Goal: Information Seeking & Learning: Learn about a topic

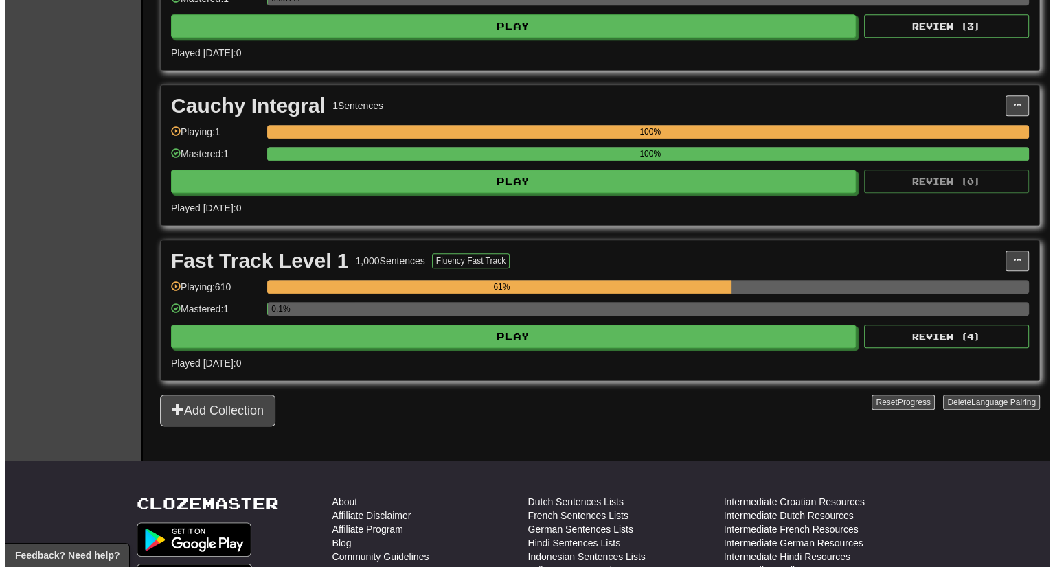
scroll to position [698, 0]
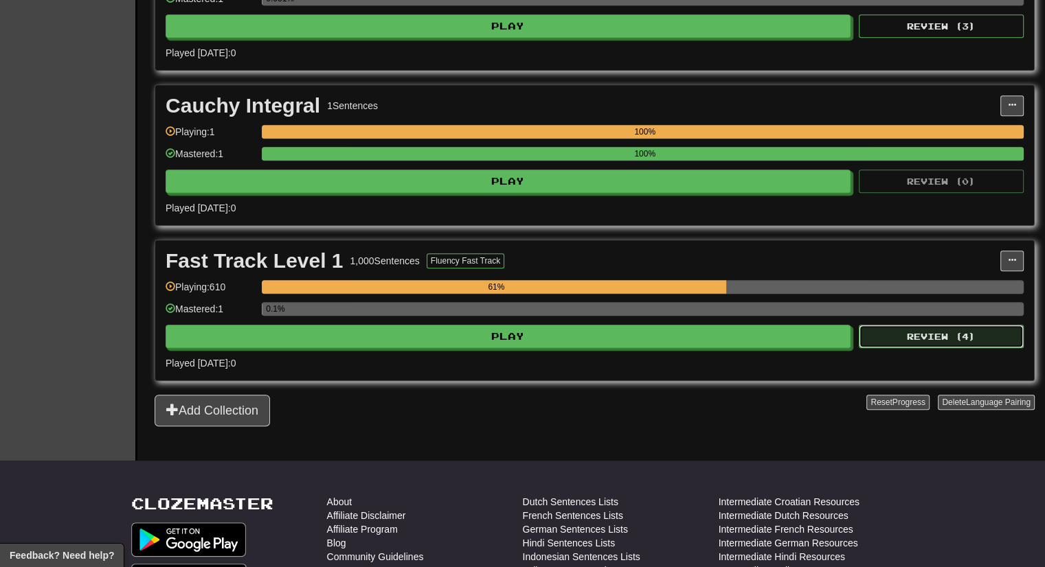
click at [972, 339] on button "Review ( 4 )" at bounding box center [941, 336] width 165 height 23
select select "***"
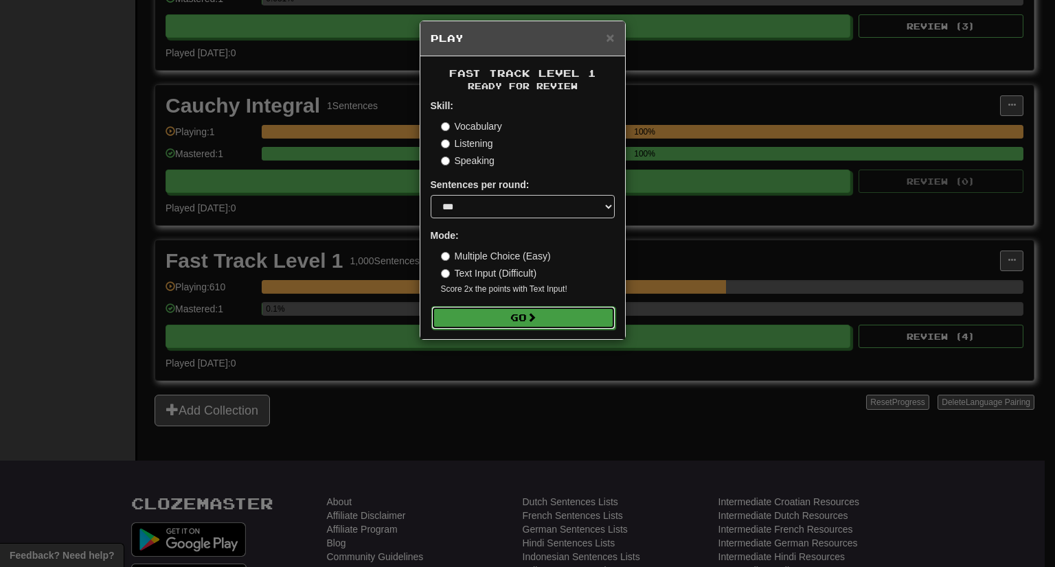
click at [554, 317] on button "Go" at bounding box center [523, 317] width 184 height 23
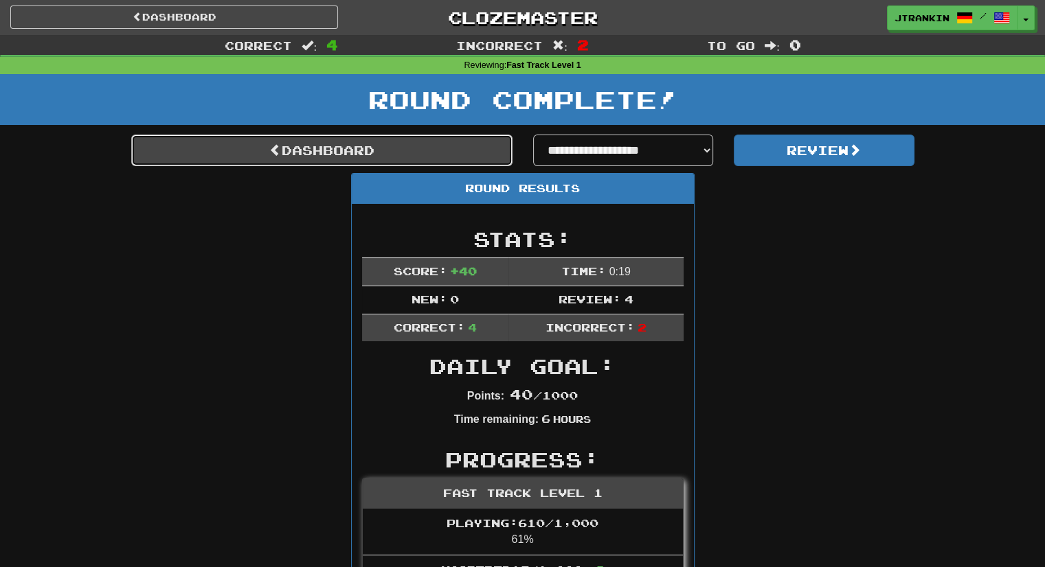
click at [478, 161] on link "Dashboard" at bounding box center [321, 151] width 381 height 32
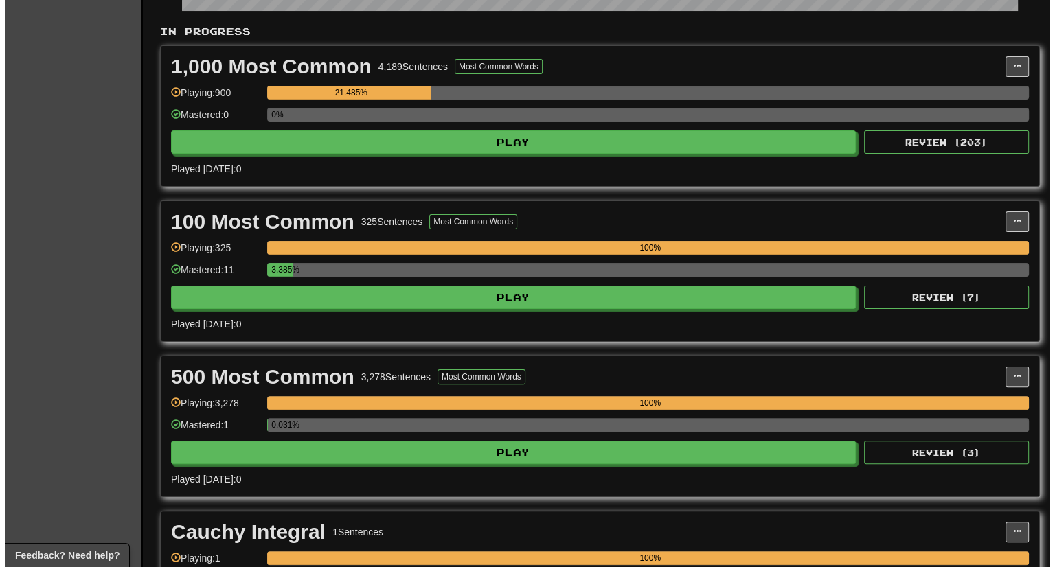
scroll to position [275, 0]
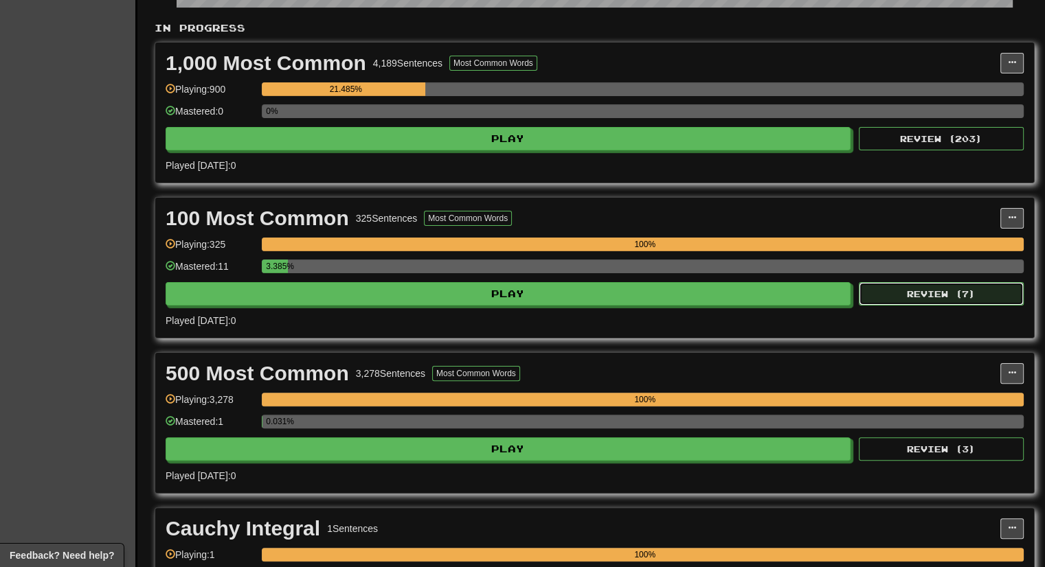
click at [943, 291] on button "Review ( 7 )" at bounding box center [941, 293] width 165 height 23
select select "***"
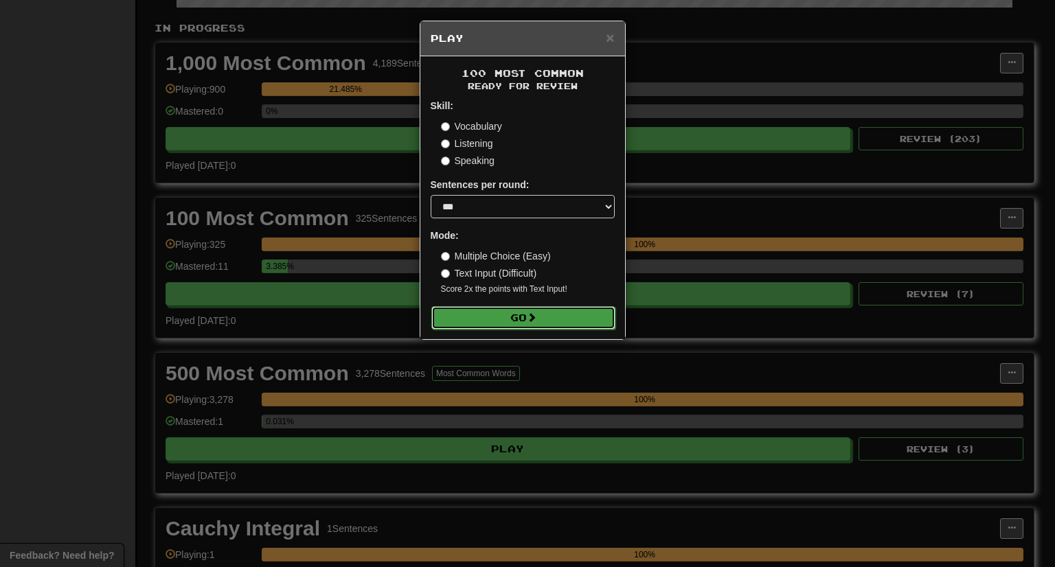
click at [549, 322] on button "Go" at bounding box center [523, 317] width 184 height 23
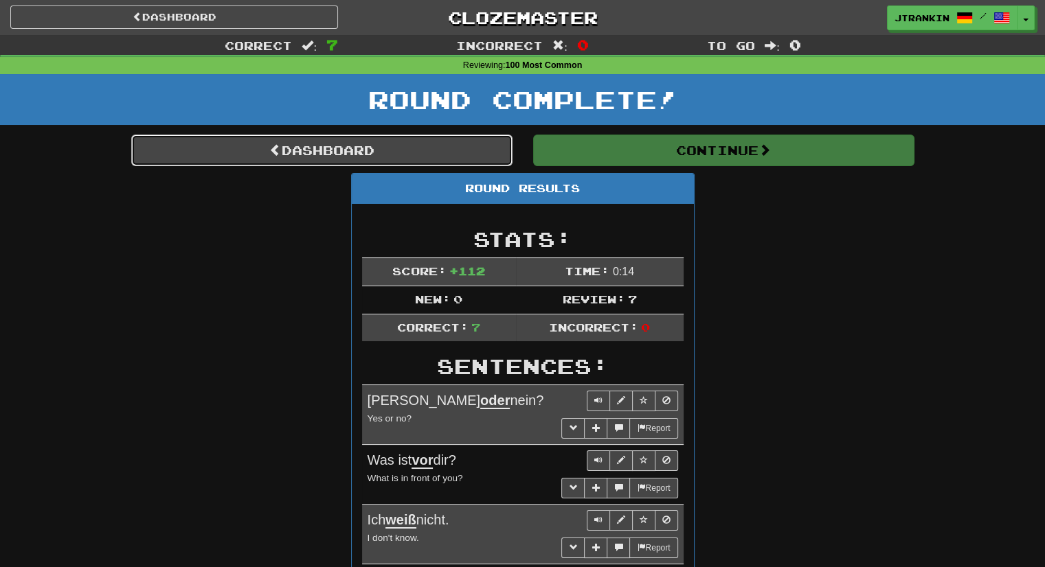
click at [439, 139] on link "Dashboard" at bounding box center [321, 151] width 381 height 32
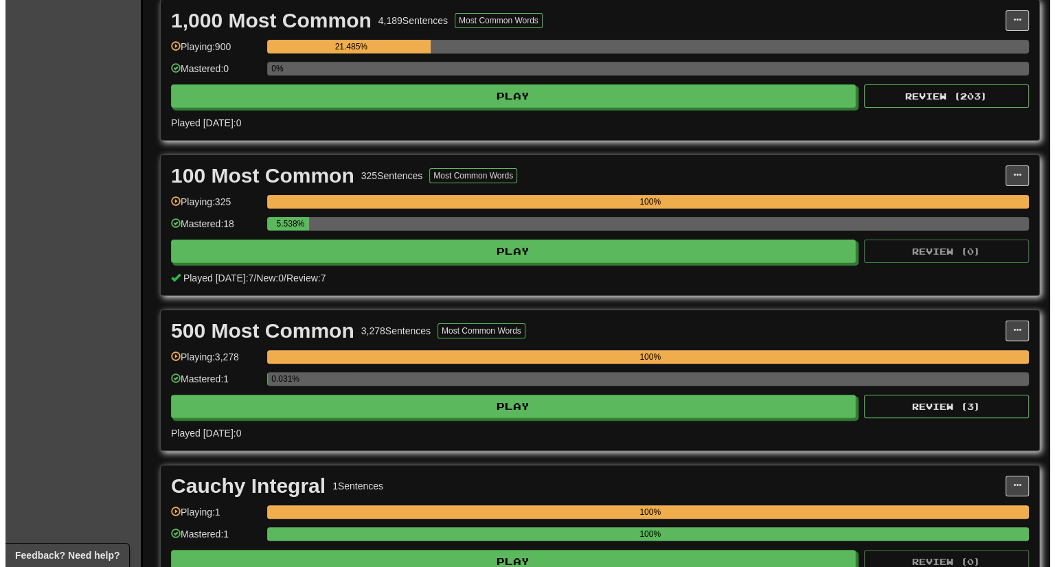
scroll to position [326, 0]
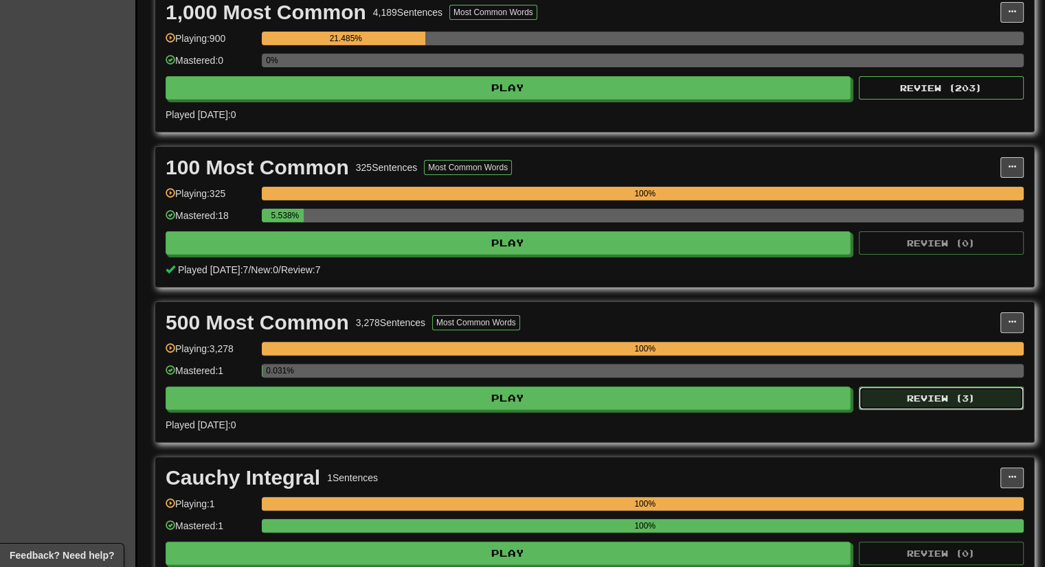
click at [939, 398] on button "Review ( 3 )" at bounding box center [941, 398] width 165 height 23
select select "***"
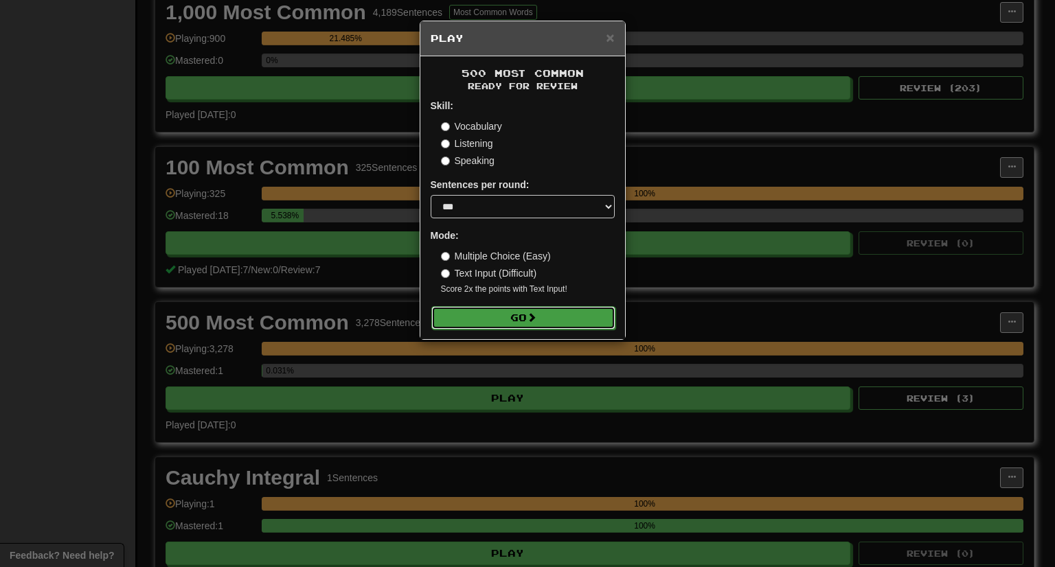
click at [596, 326] on button "Go" at bounding box center [523, 317] width 184 height 23
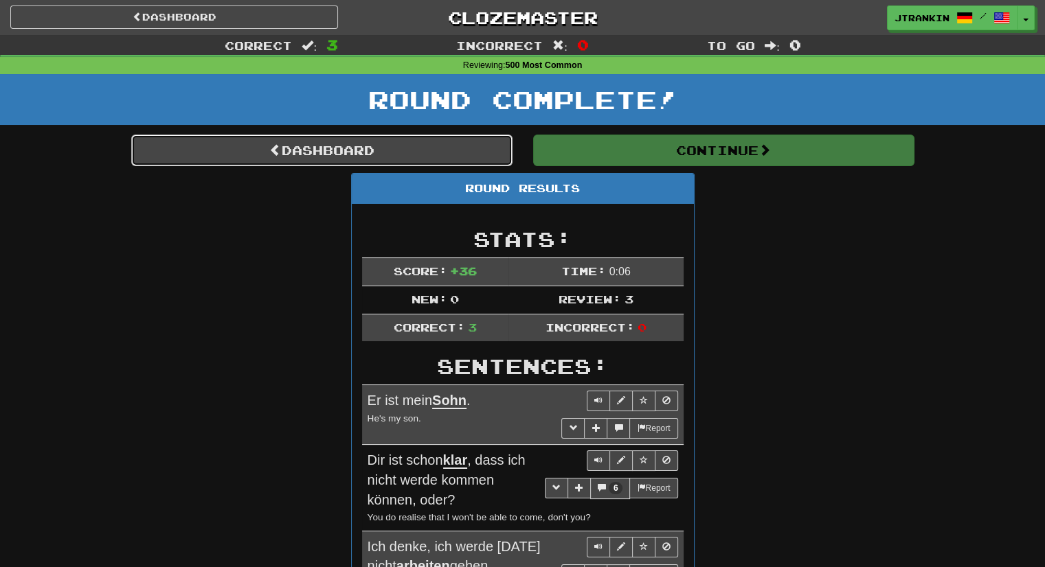
click at [469, 135] on link "Dashboard" at bounding box center [321, 151] width 381 height 32
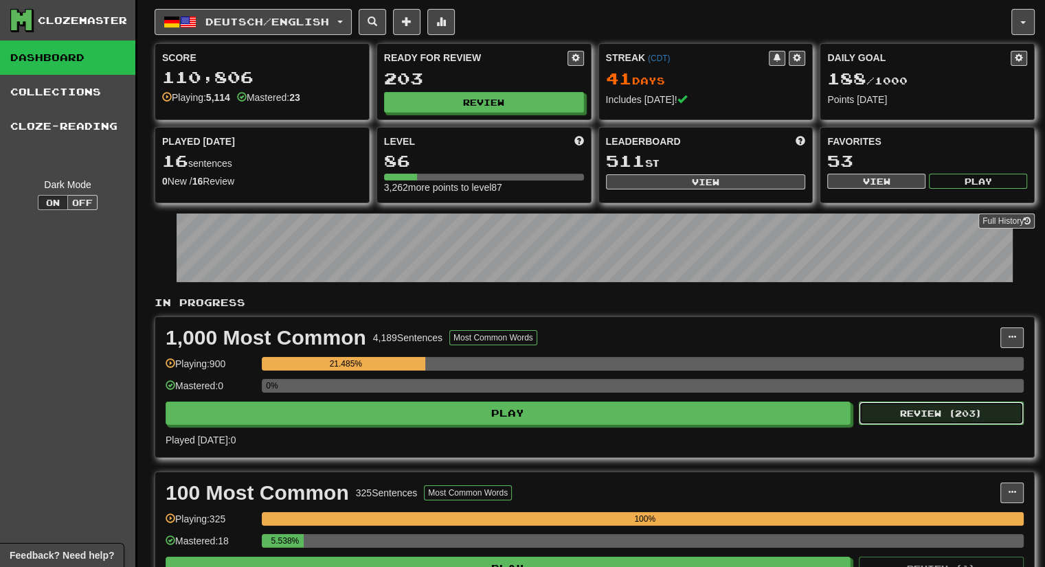
click at [962, 402] on button "Review ( 203 )" at bounding box center [941, 413] width 165 height 23
select select "***"
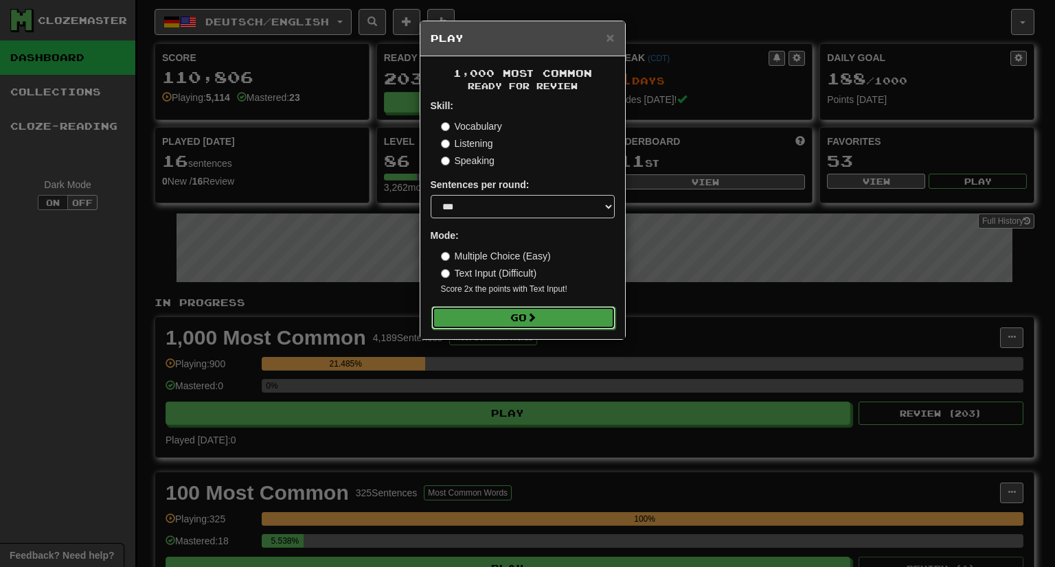
click at [576, 314] on button "Go" at bounding box center [523, 317] width 184 height 23
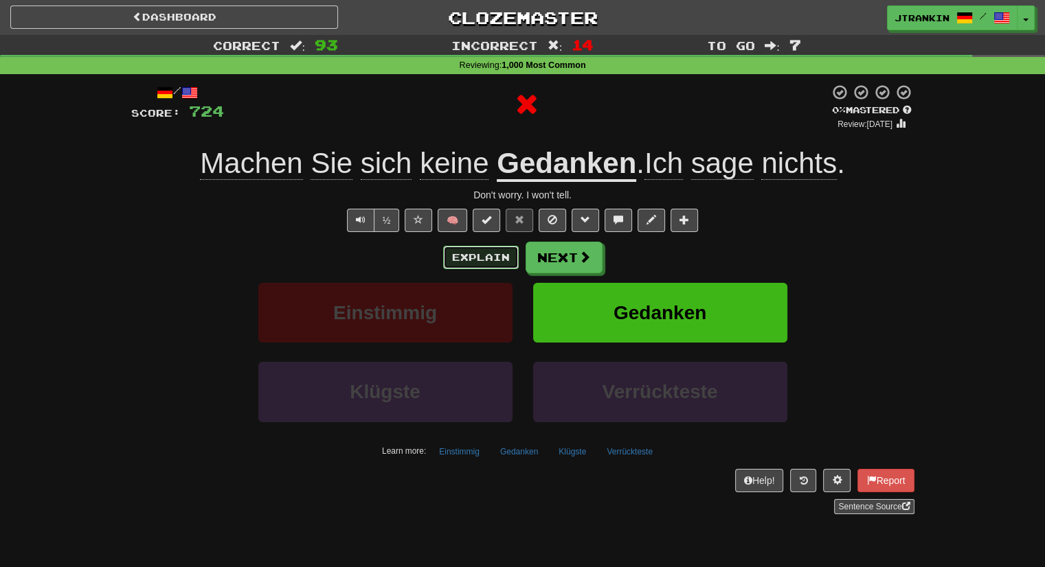
click at [484, 262] on button "Explain" at bounding box center [481, 257] width 76 height 23
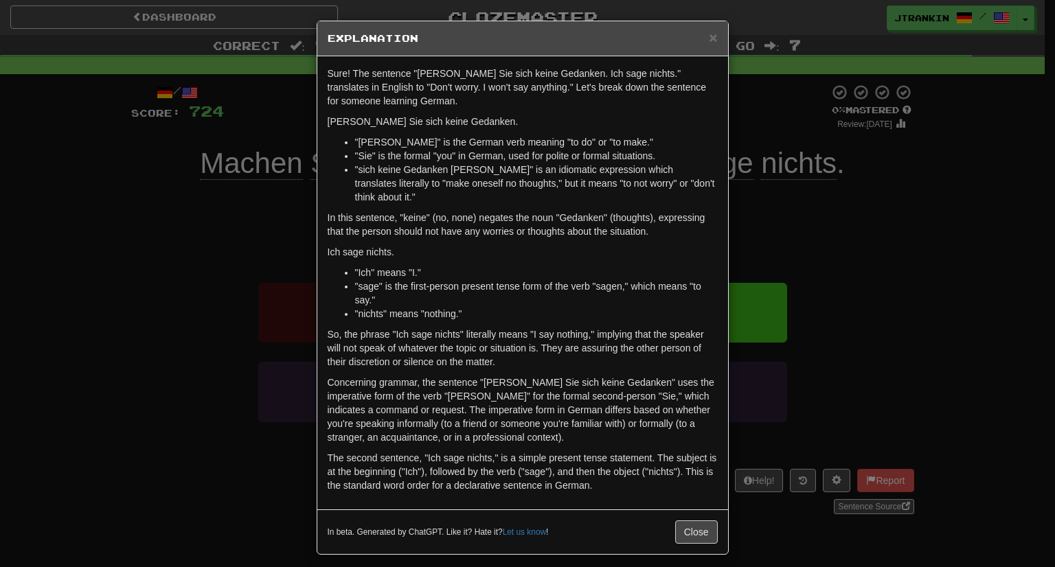
click at [1024, 307] on div "× Explanation Sure! The sentence "Machen Sie sich keine Gedanken. Ich sage nich…" at bounding box center [527, 283] width 1055 height 567
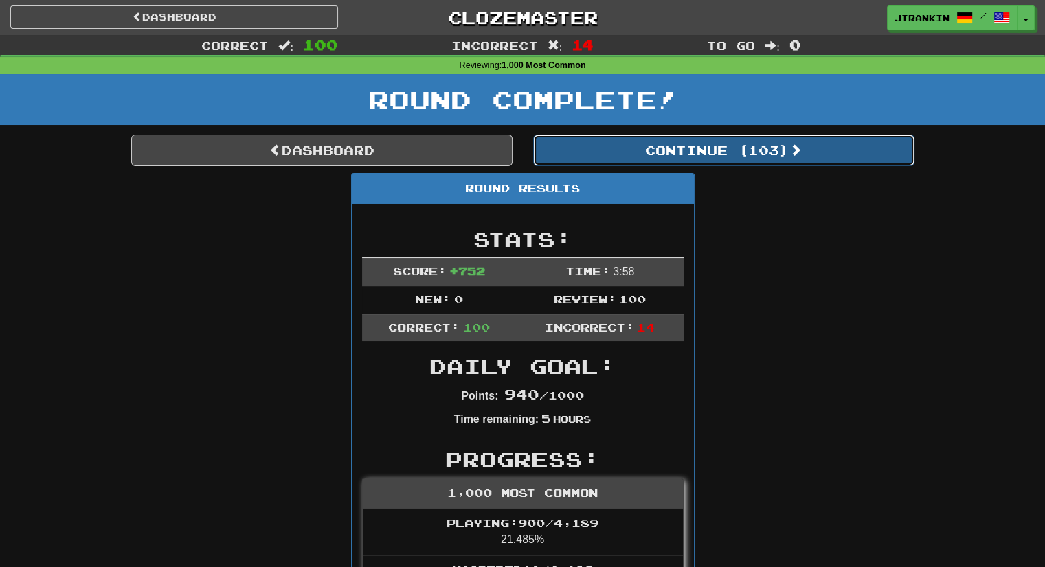
click at [879, 157] on button "Continue ( 103 )" at bounding box center [723, 151] width 381 height 32
click at [879, 157] on button "Continue ( 3 )" at bounding box center [723, 151] width 381 height 32
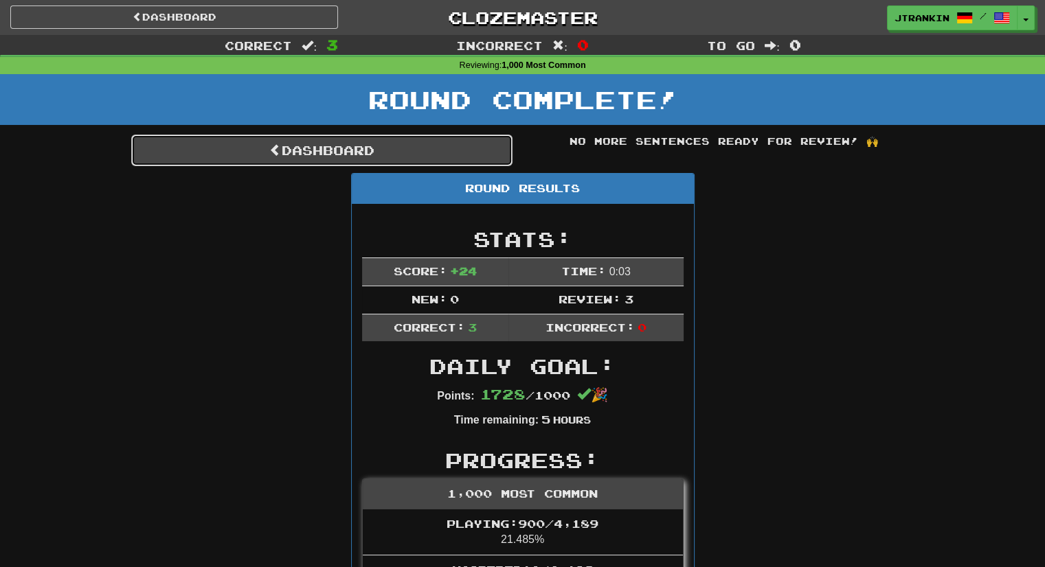
click at [488, 135] on link "Dashboard" at bounding box center [321, 151] width 381 height 32
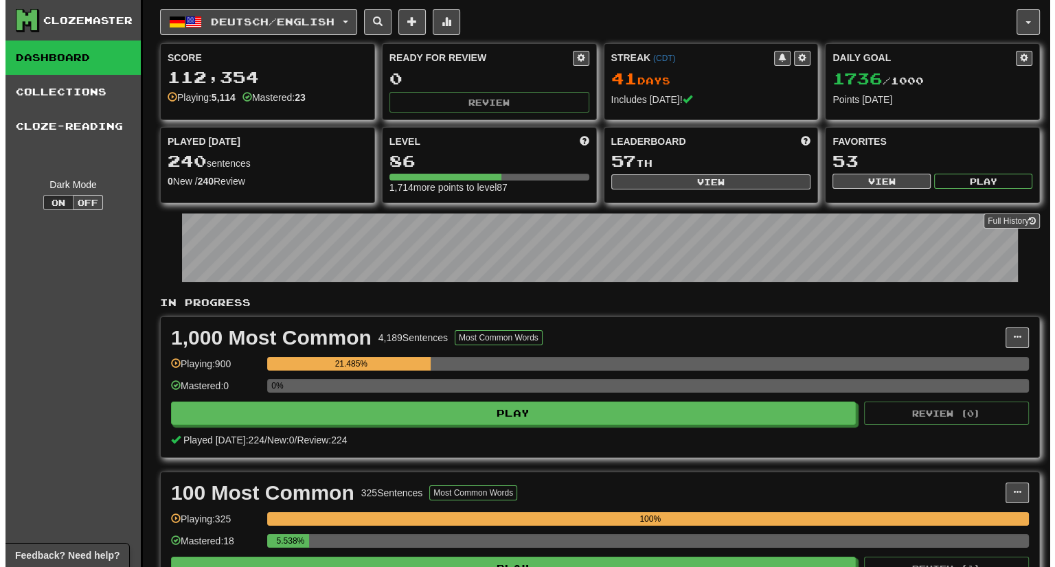
scroll to position [59, 0]
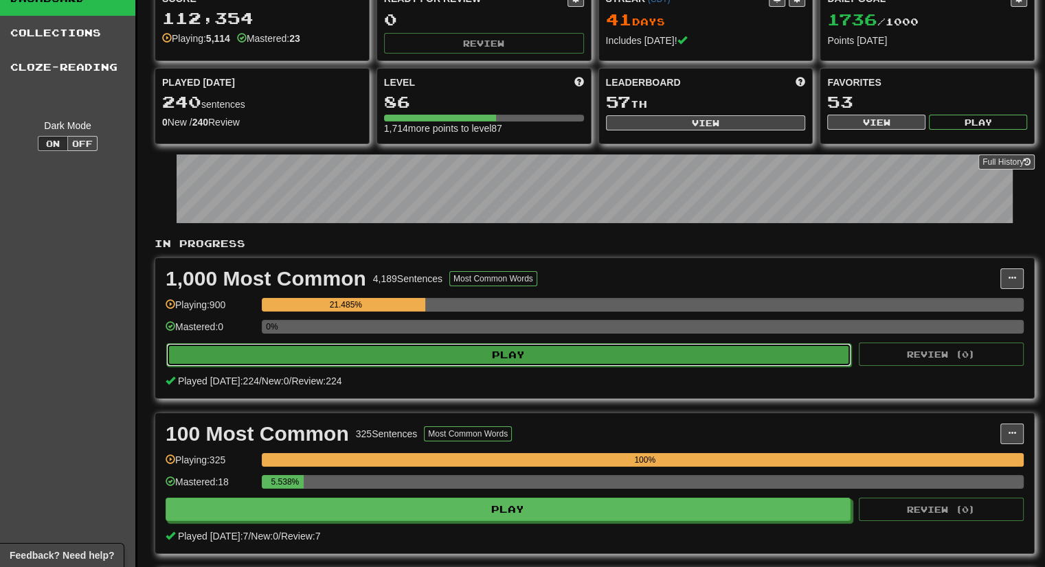
click at [793, 358] on button "Play" at bounding box center [508, 355] width 685 height 23
select select "***"
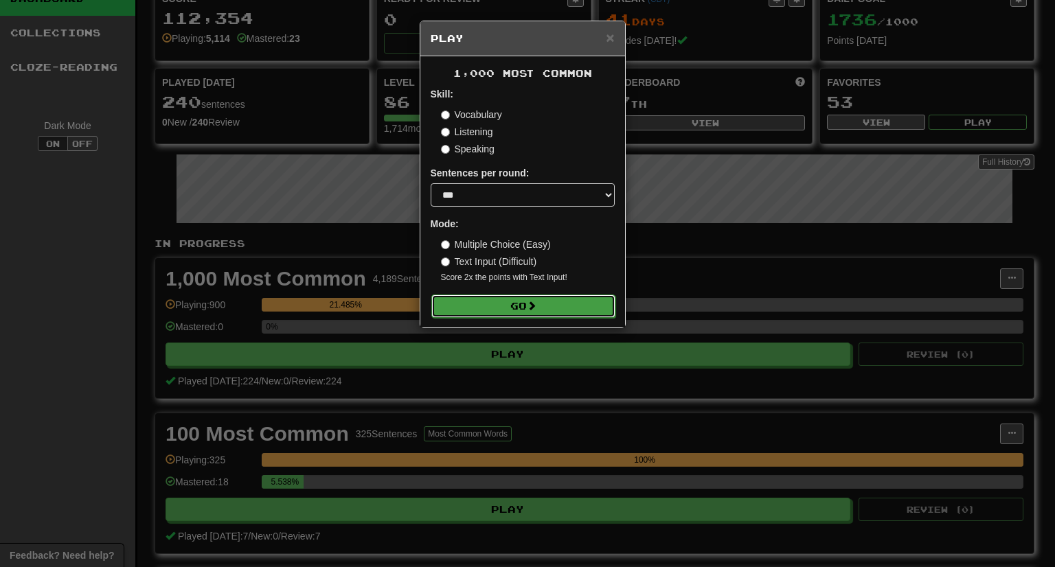
click at [553, 301] on button "Go" at bounding box center [523, 306] width 184 height 23
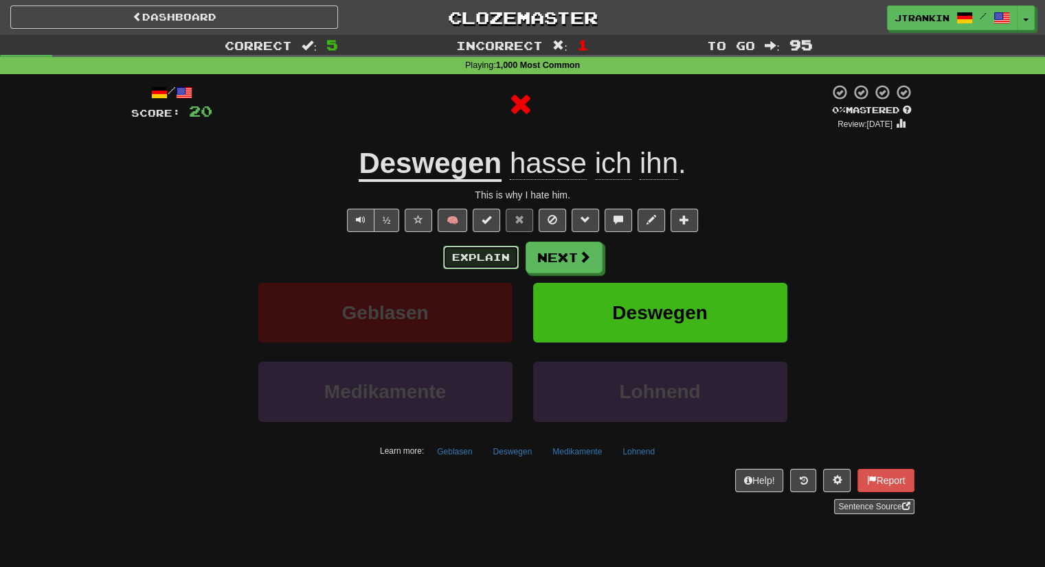
click at [470, 262] on button "Explain" at bounding box center [481, 257] width 76 height 23
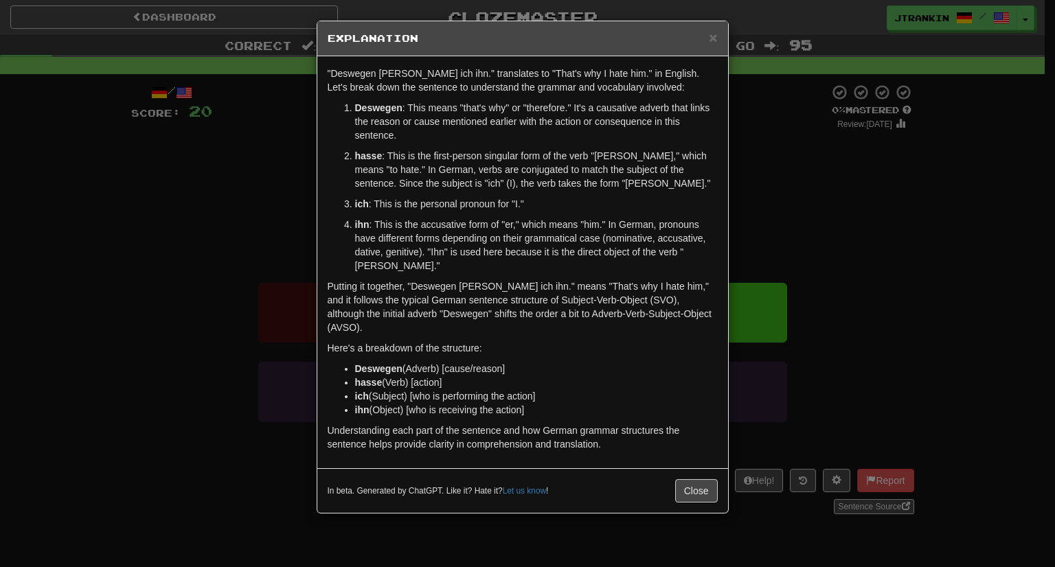
click at [867, 187] on div "× Explanation "Deswegen [PERSON_NAME] ich ihn." translates to "That's why I hat…" at bounding box center [527, 283] width 1055 height 567
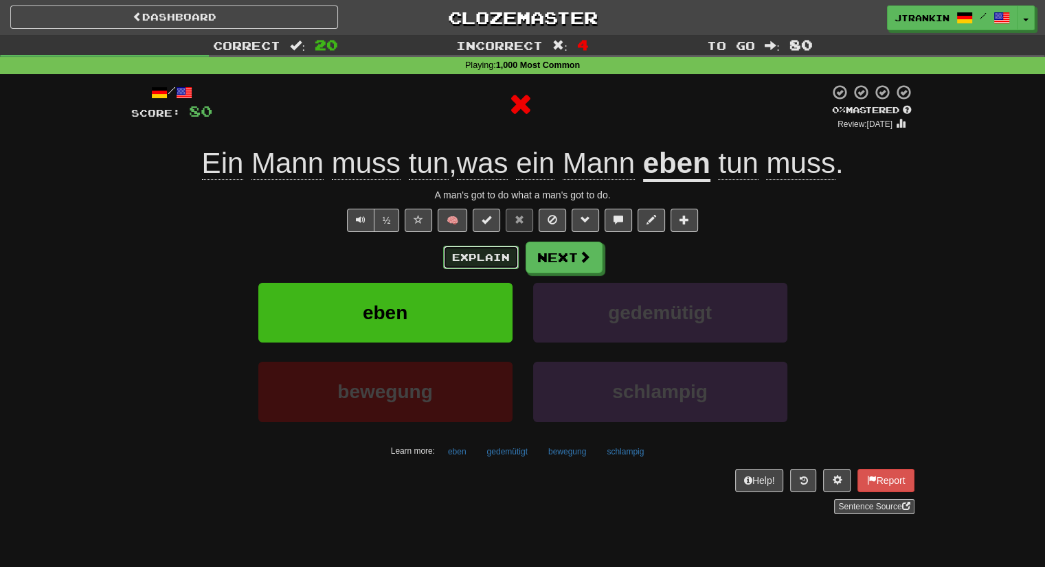
click at [506, 254] on button "Explain" at bounding box center [481, 257] width 76 height 23
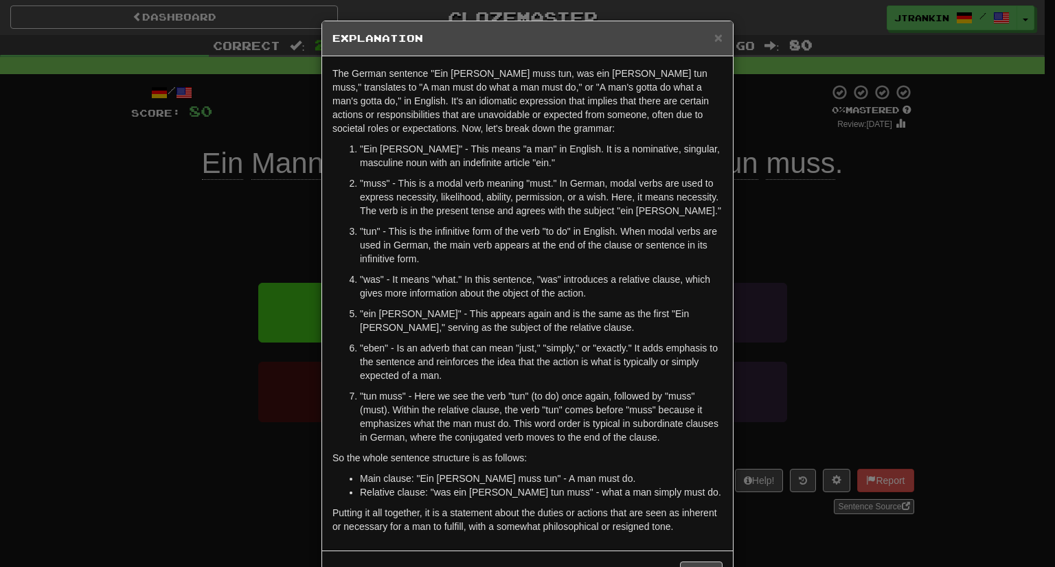
click at [864, 278] on div "× Explanation The German sentence "Ein [PERSON_NAME] muss tun, was ein [PERSON_…" at bounding box center [527, 283] width 1055 height 567
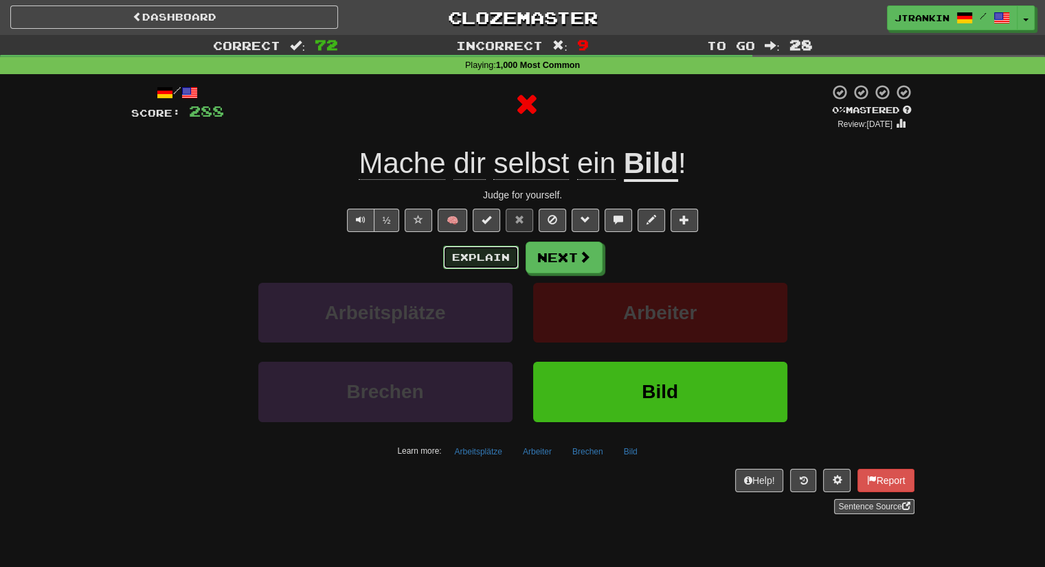
click at [484, 258] on button "Explain" at bounding box center [481, 257] width 76 height 23
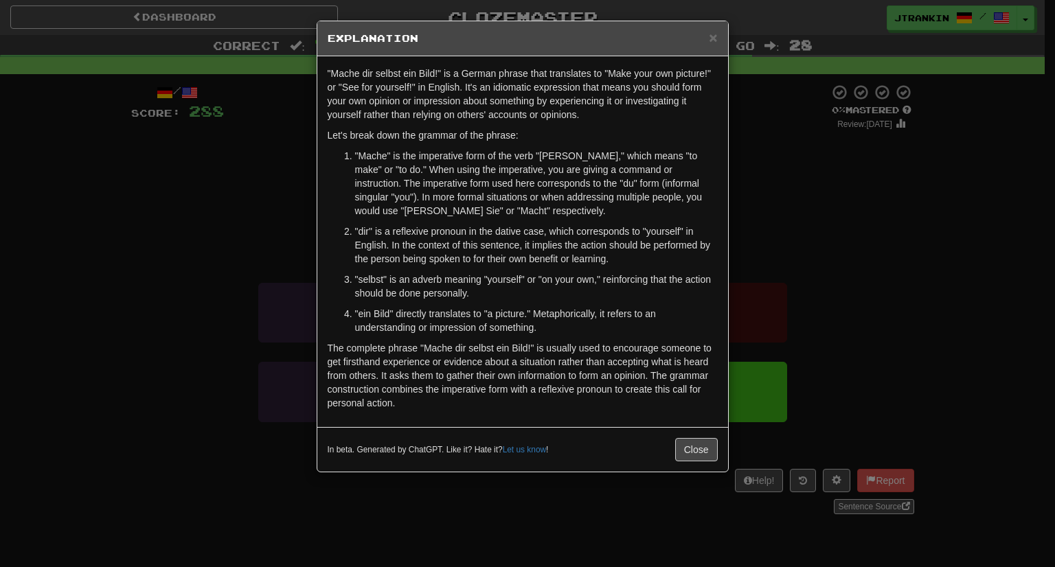
click at [808, 252] on div "× Explanation "Mache dir selbst ein Bild!" is a German phrase that translates t…" at bounding box center [527, 283] width 1055 height 567
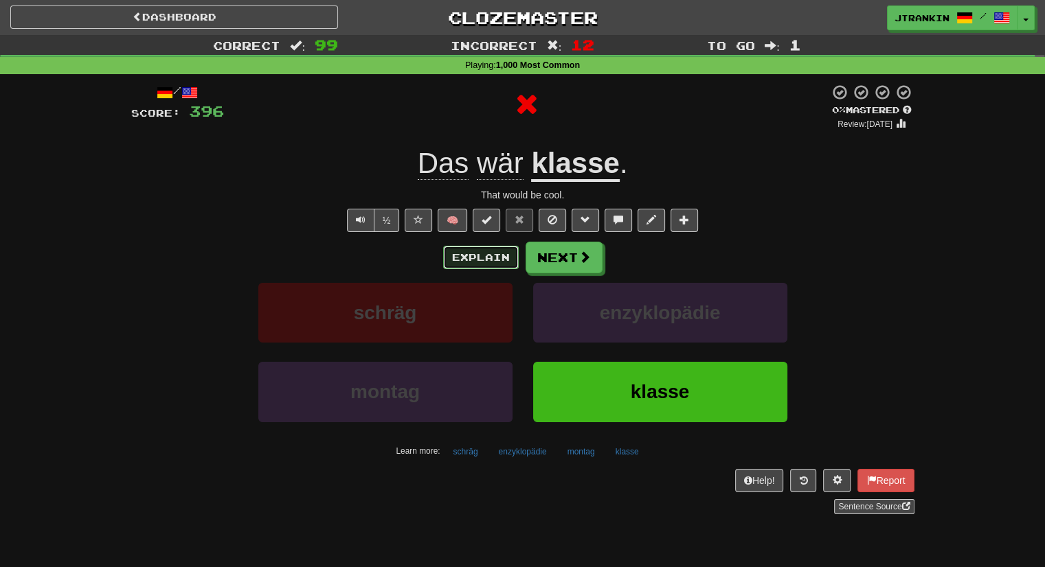
click at [475, 263] on button "Explain" at bounding box center [481, 257] width 76 height 23
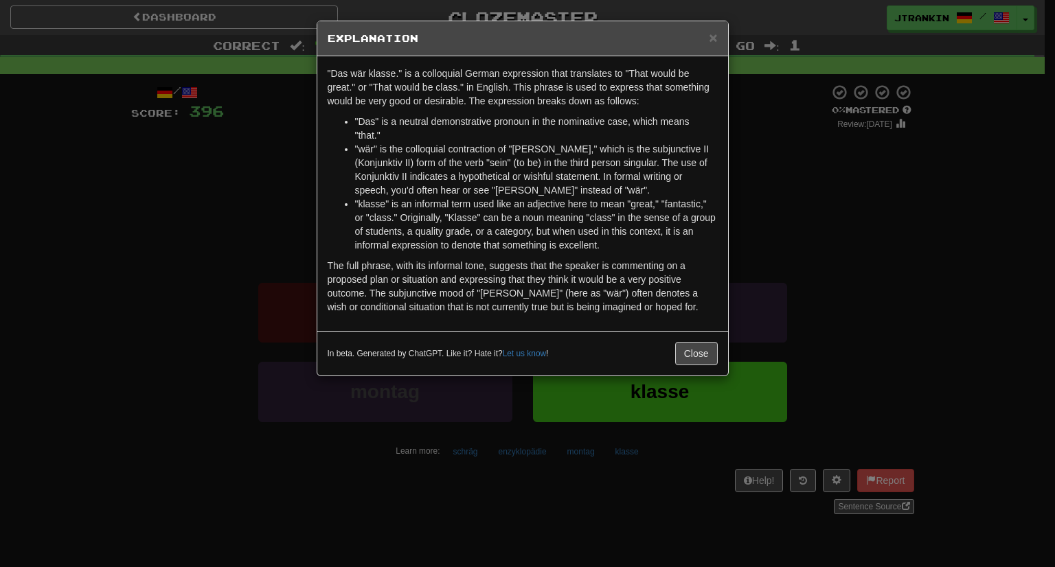
click at [852, 301] on div "× Explanation "Das wär klasse." is a colloquial German expression that translat…" at bounding box center [527, 283] width 1055 height 567
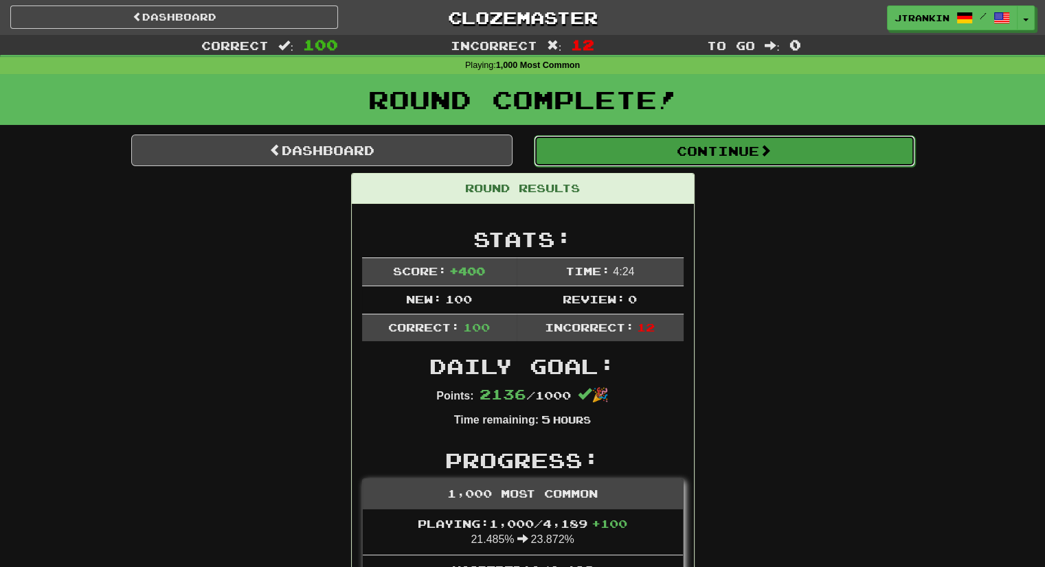
click at [809, 152] on button "Continue" at bounding box center [724, 151] width 381 height 32
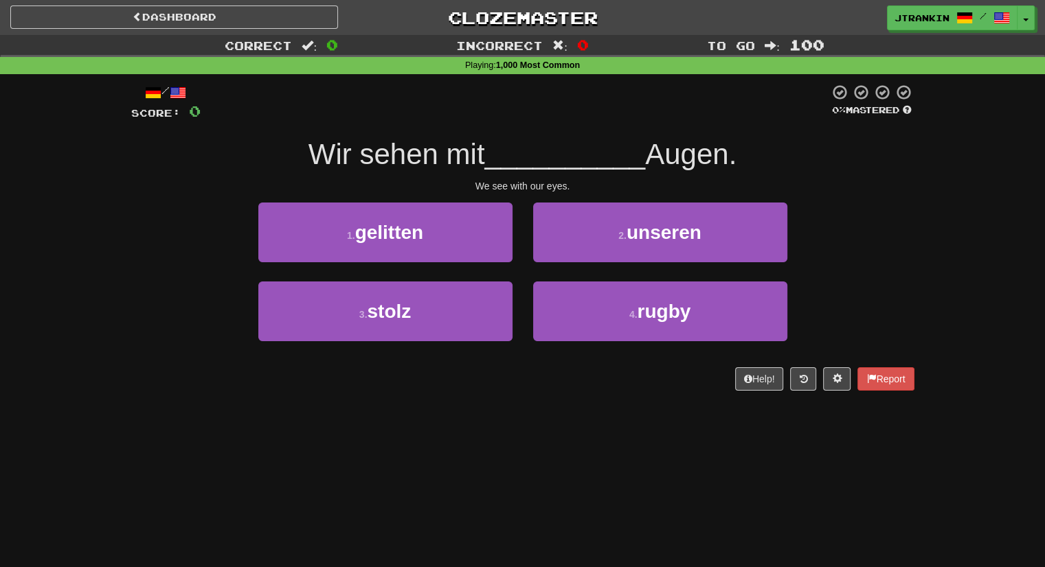
click at [910, 229] on div "1 . gelitten 2 . unseren" at bounding box center [523, 242] width 824 height 79
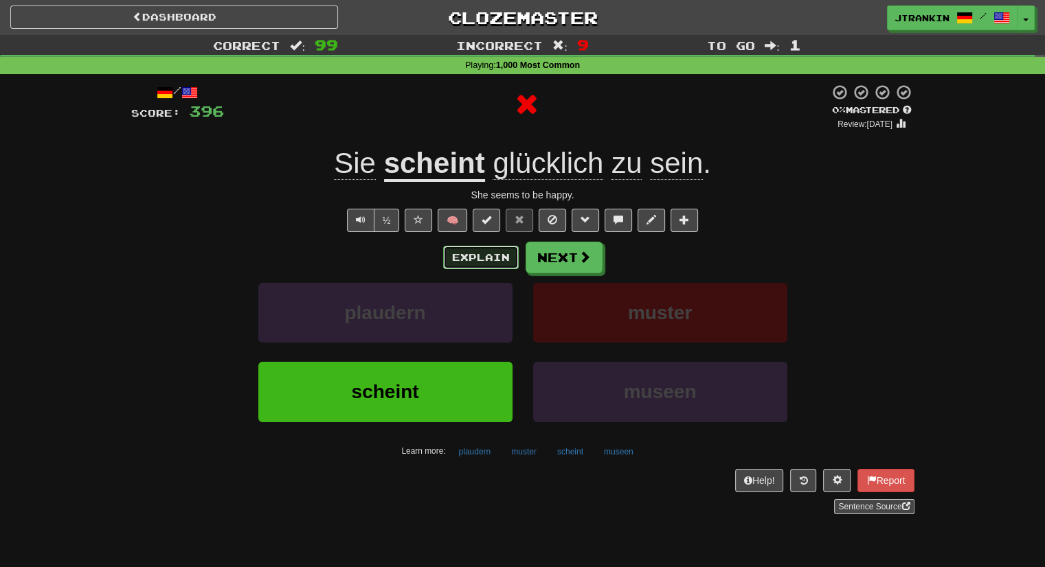
click at [469, 259] on button "Explain" at bounding box center [481, 257] width 76 height 23
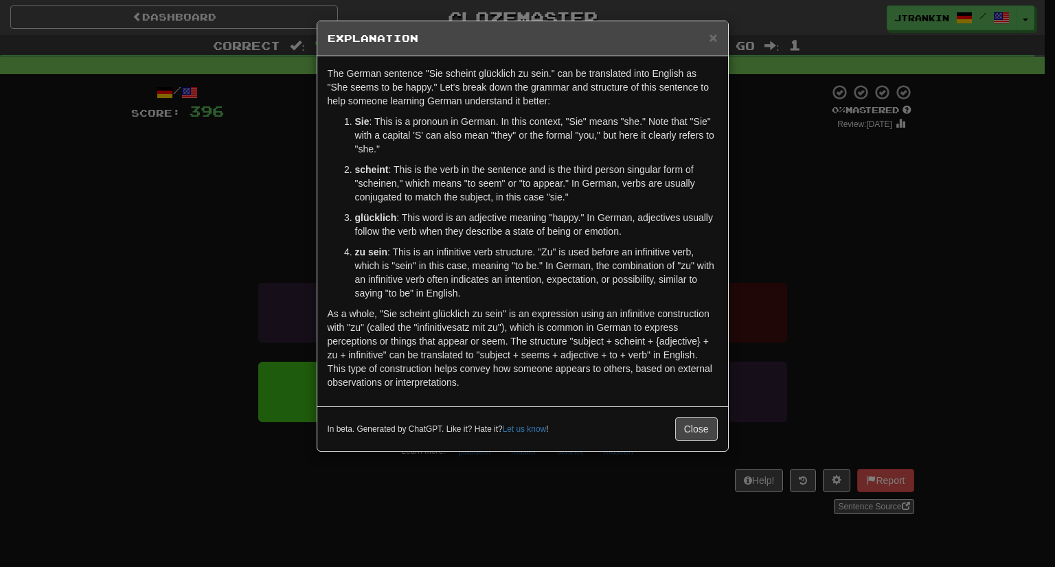
drag, startPoint x: 861, startPoint y: 317, endPoint x: 837, endPoint y: 378, distance: 64.8
click at [837, 378] on div "× Explanation The German sentence "Sie scheint glücklich zu sein." can be trans…" at bounding box center [527, 283] width 1055 height 567
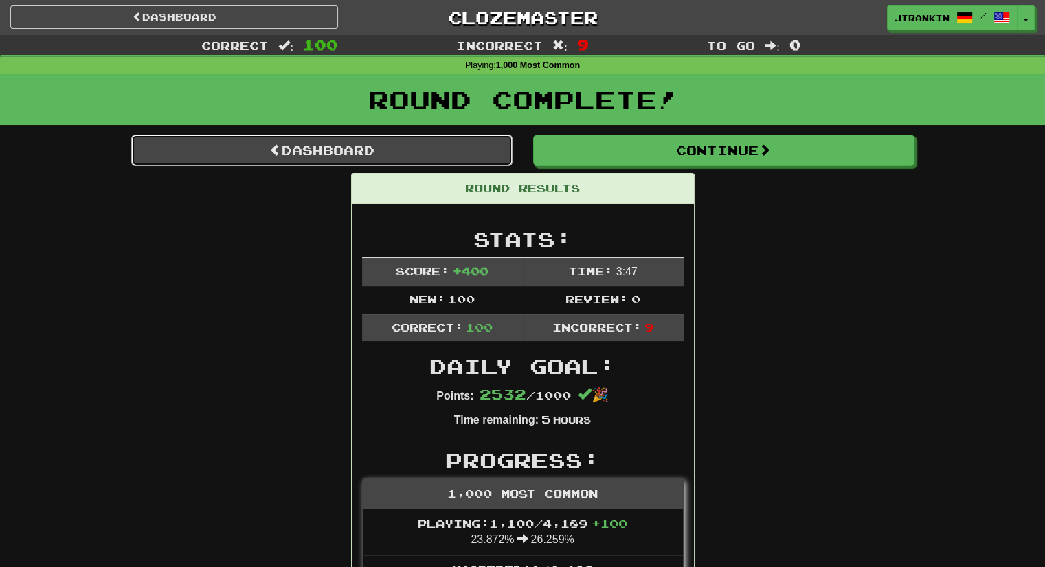
click at [467, 152] on link "Dashboard" at bounding box center [321, 151] width 381 height 32
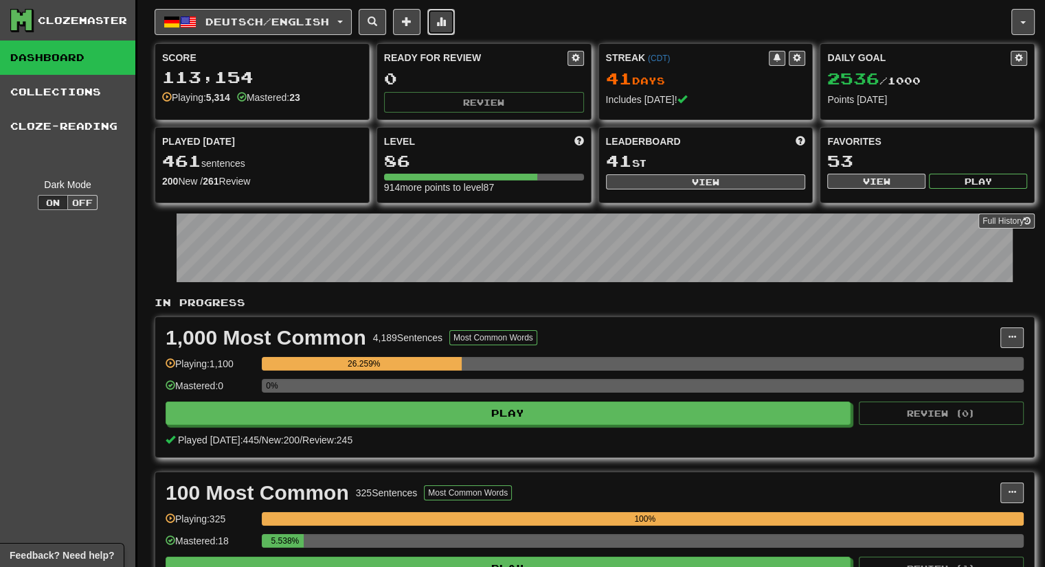
click at [447, 12] on button at bounding box center [440, 22] width 27 height 26
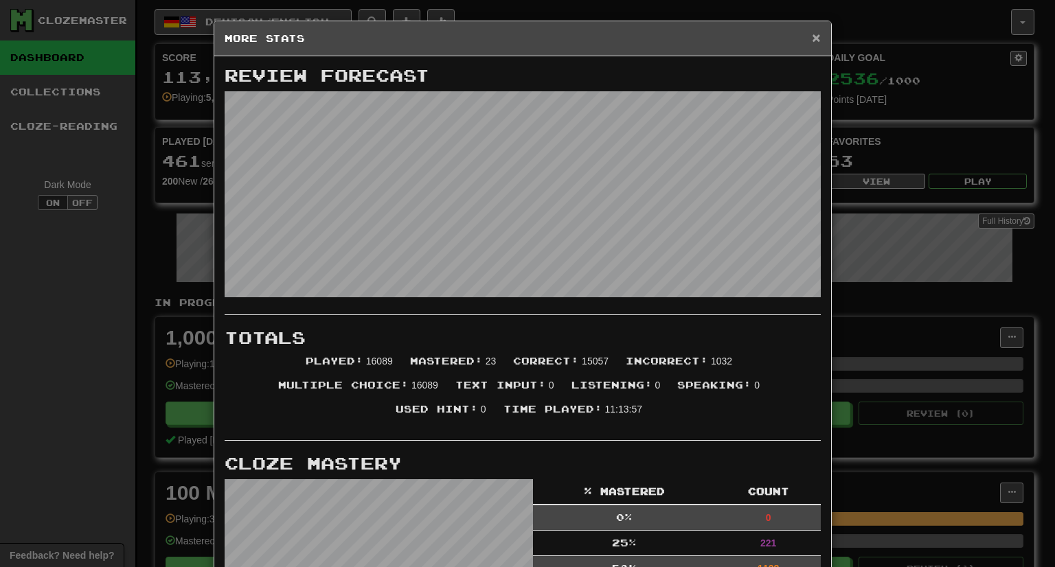
click at [813, 37] on span "×" at bounding box center [816, 38] width 8 height 16
